Goal: Task Accomplishment & Management: Manage account settings

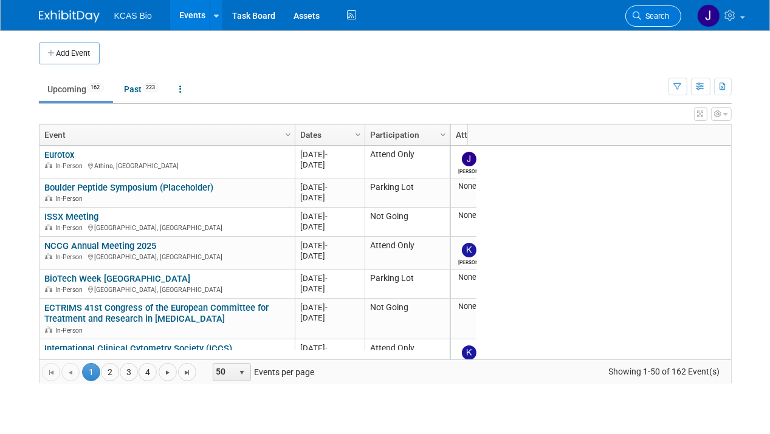
click at [651, 15] on span "Search" at bounding box center [656, 16] width 28 height 9
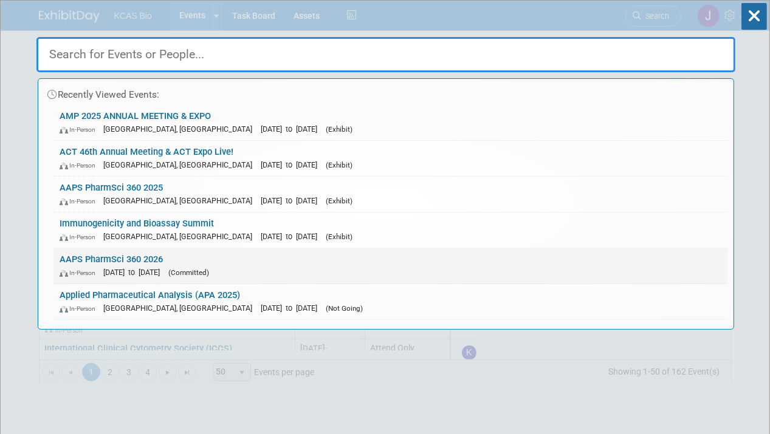
click at [117, 258] on link "AAPS PharmSci 360 2026 In-Person [DATE] to [DATE] (Committed)" at bounding box center [390, 266] width 674 height 35
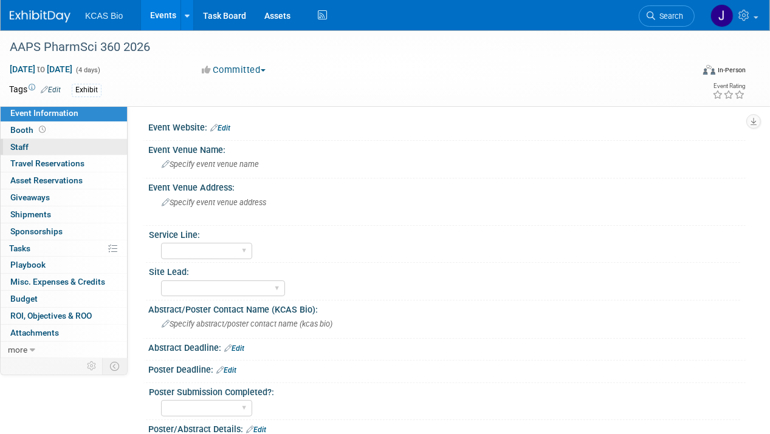
click at [21, 147] on span "Staff 0" at bounding box center [19, 147] width 18 height 10
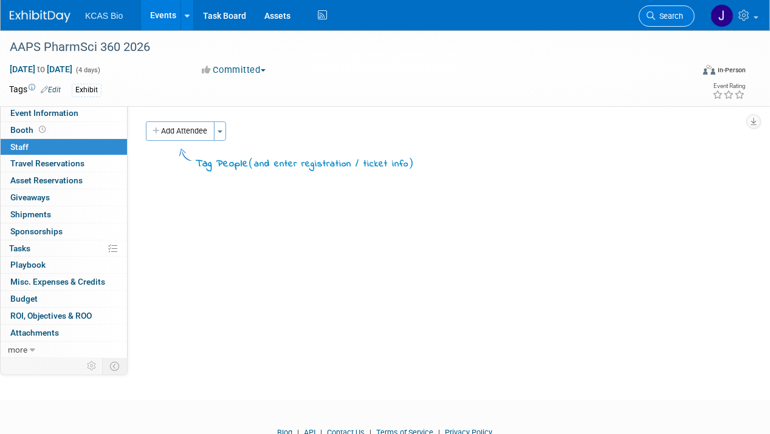
click at [682, 15] on span "Search" at bounding box center [669, 16] width 28 height 9
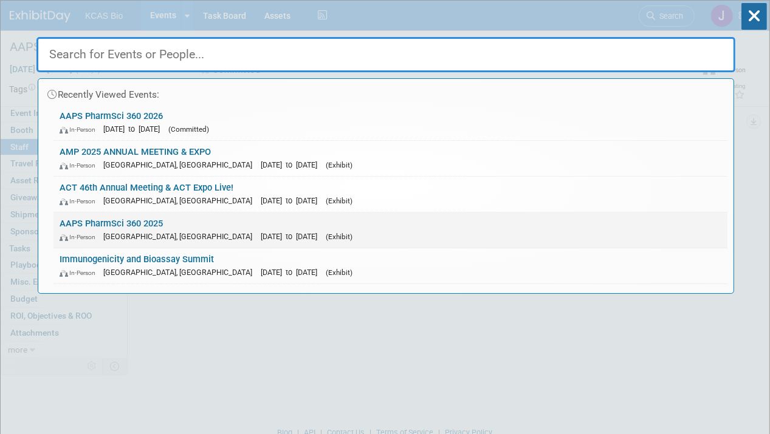
click at [154, 224] on link "AAPS PharmSci 360 2025 In-Person San Antonio, TX Nov 9, 2025 to Nov 12, 2025 (E…" at bounding box center [390, 230] width 674 height 35
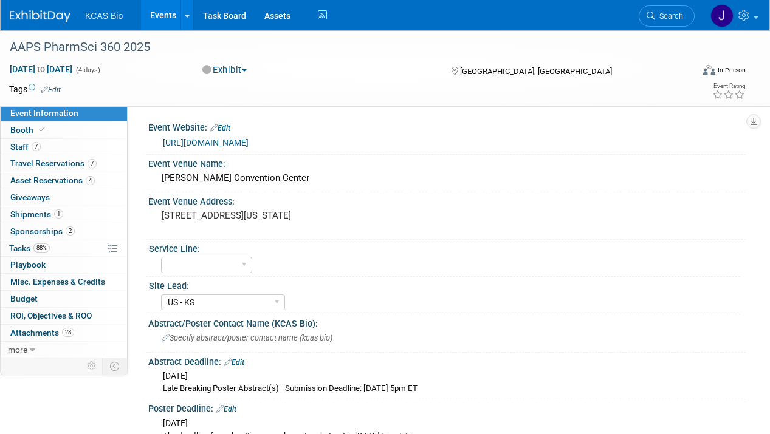
select select "US - KS"
click at [25, 147] on span "Staff 7" at bounding box center [25, 147] width 30 height 10
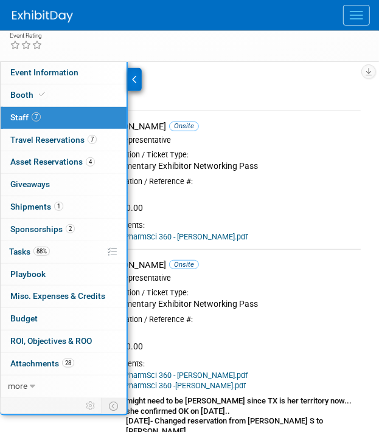
scroll to position [124, 0]
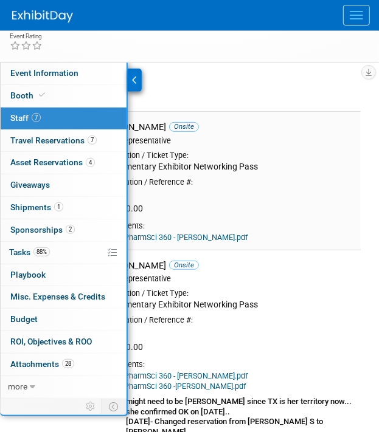
click at [293, 188] on div "587626" at bounding box center [226, 193] width 257 height 11
click at [139, 75] on div at bounding box center [135, 80] width 14 height 23
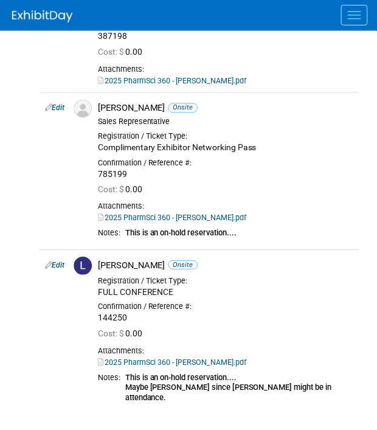
scroll to position [855, 0]
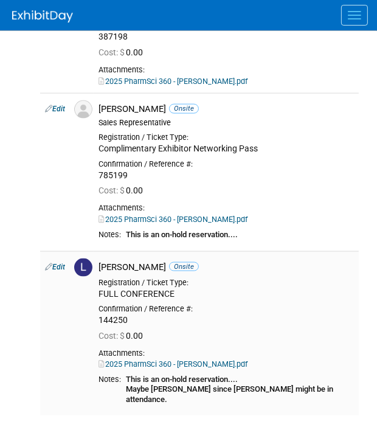
click at [58, 263] on link "Edit" at bounding box center [55, 267] width 20 height 9
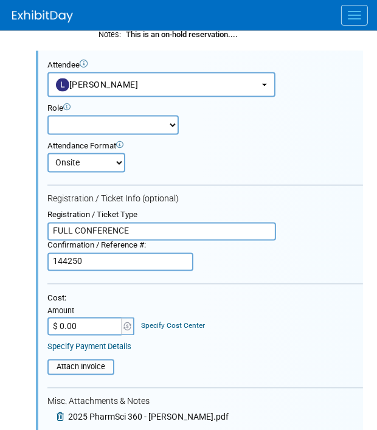
scroll to position [1065, 0]
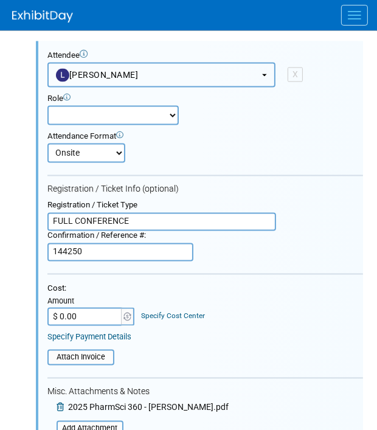
click at [264, 63] on button "Lindsay Rutherford" at bounding box center [161, 75] width 228 height 25
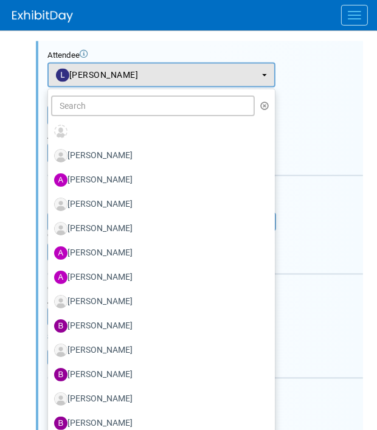
click at [98, 292] on label "AMY MIZE" at bounding box center [158, 301] width 208 height 19
click at [50, 296] on input "AMY MIZE" at bounding box center [46, 300] width 8 height 8
select select "338a7399-8c62-42a6-8607-ac642f0debd7"
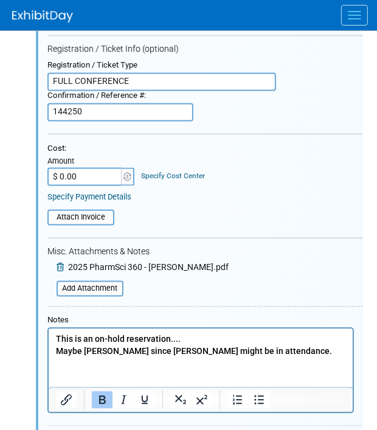
scroll to position [1204, 0]
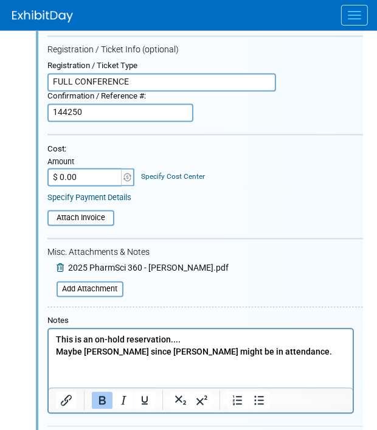
click at [249, 355] on p "This is an on-hold reservation.... Maybe Alex P since John might be in attendan…" at bounding box center [200, 346] width 290 height 24
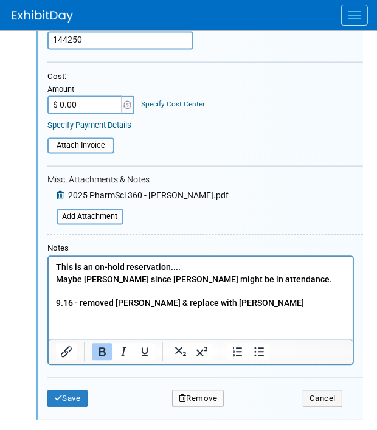
scroll to position [1277, 0]
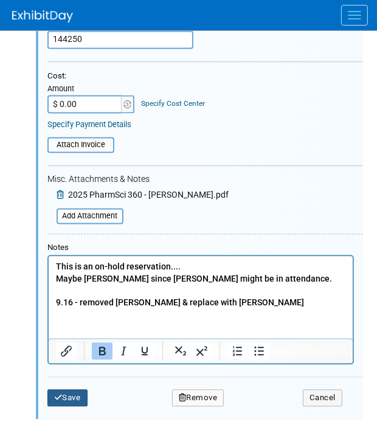
click at [72, 389] on button "Save" at bounding box center [67, 397] width 40 height 17
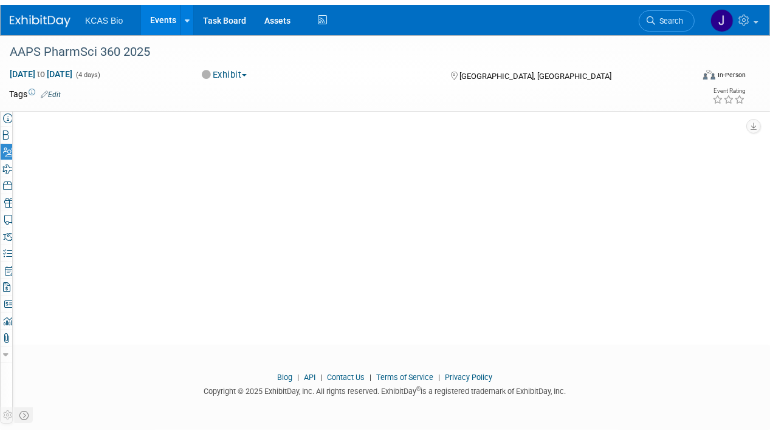
scroll to position [808, 0]
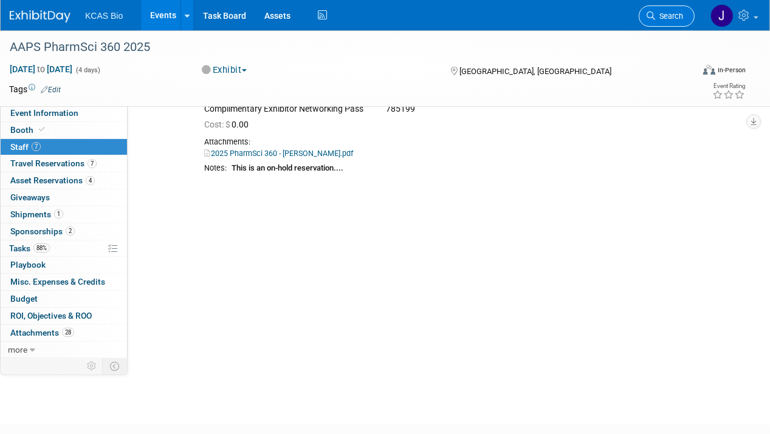
click at [678, 16] on span "Search" at bounding box center [669, 16] width 28 height 9
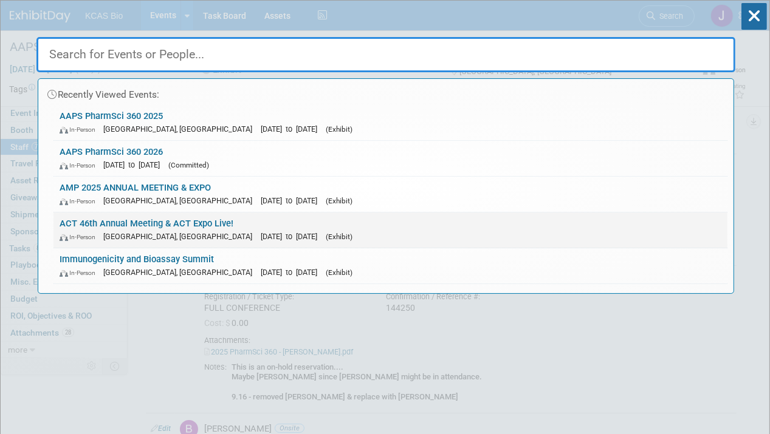
click at [153, 215] on link "ACT 46th Annual Meeting & ACT Expo Live! In-Person Phoenix, AZ Nov 16, 2025 to …" at bounding box center [390, 230] width 674 height 35
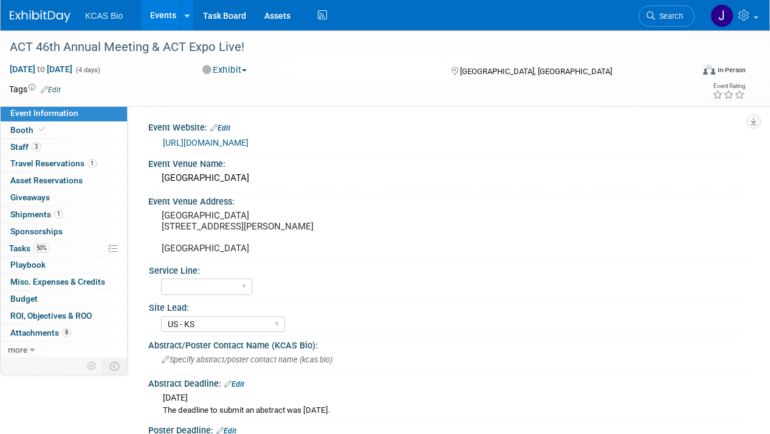
select select "US - KS"
click at [21, 148] on span "Staff 3" at bounding box center [25, 147] width 30 height 10
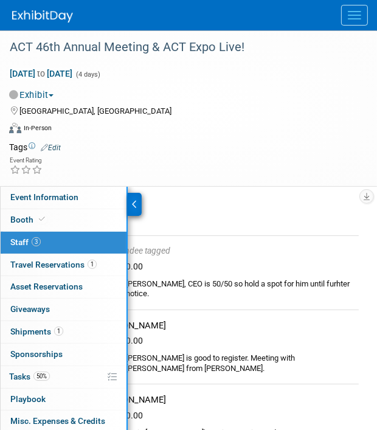
click at [134, 201] on icon at bounding box center [134, 204] width 5 height 9
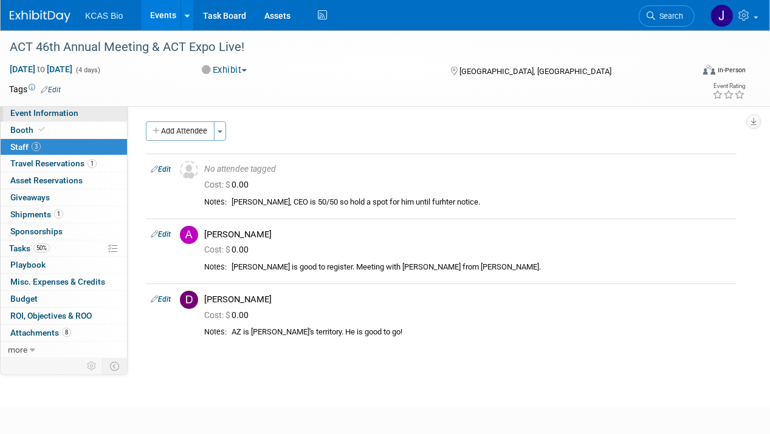
click at [29, 116] on span "Event Information" at bounding box center [44, 113] width 68 height 10
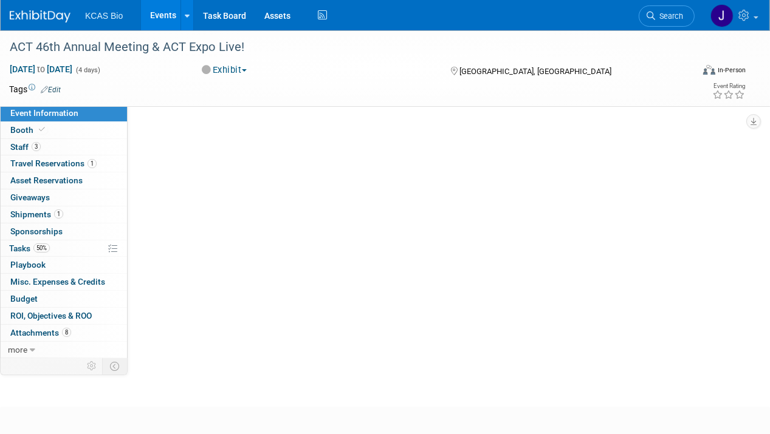
select select "US - KS"
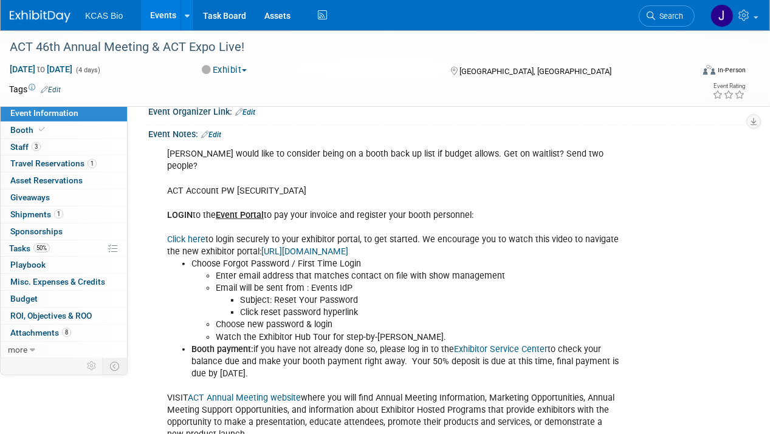
scroll to position [704, 0]
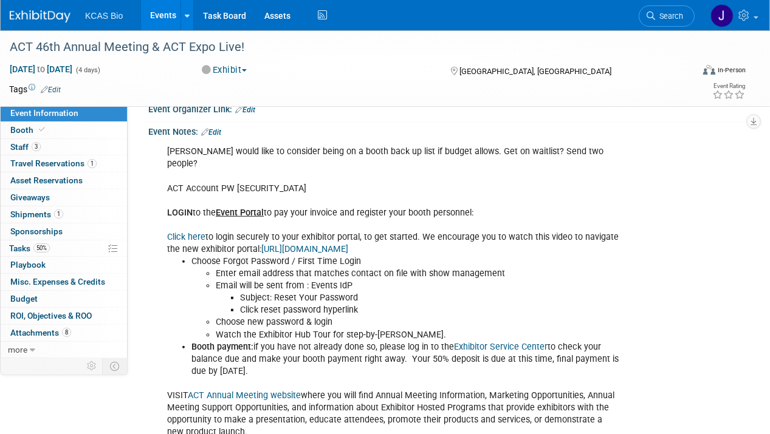
click at [249, 208] on b "Event Portal" at bounding box center [240, 213] width 48 height 10
click at [227, 208] on b "Event Portal" at bounding box center [240, 213] width 48 height 10
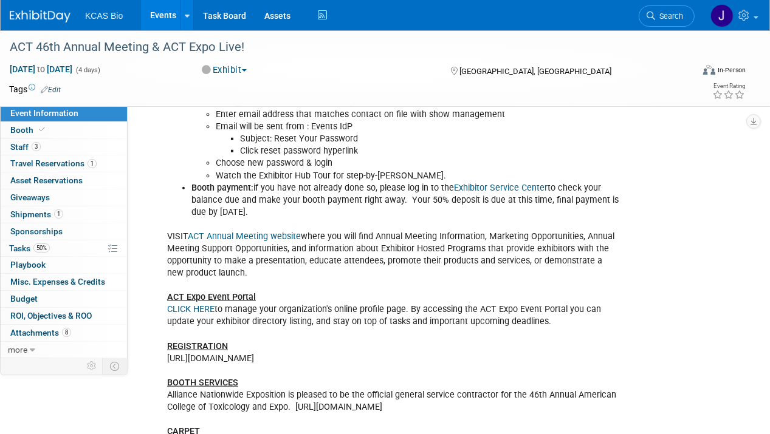
scroll to position [863, 0]
click at [196, 305] on link "CLICK HERE" at bounding box center [190, 310] width 47 height 10
drag, startPoint x: 378, startPoint y: 345, endPoint x: 162, endPoint y: 343, distance: 215.7
click at [162, 343] on div "Chris F would like to consider being on a booth back up list if budget allows. …" at bounding box center [393, 219] width 469 height 476
copy div "https://act2025.smallworldlabs.com/registerpersonnel"
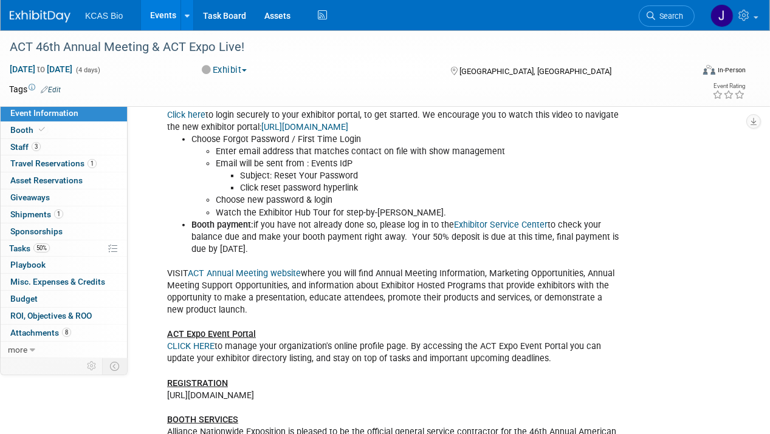
scroll to position [825, 0]
